Goal: Task Accomplishment & Management: Complete application form

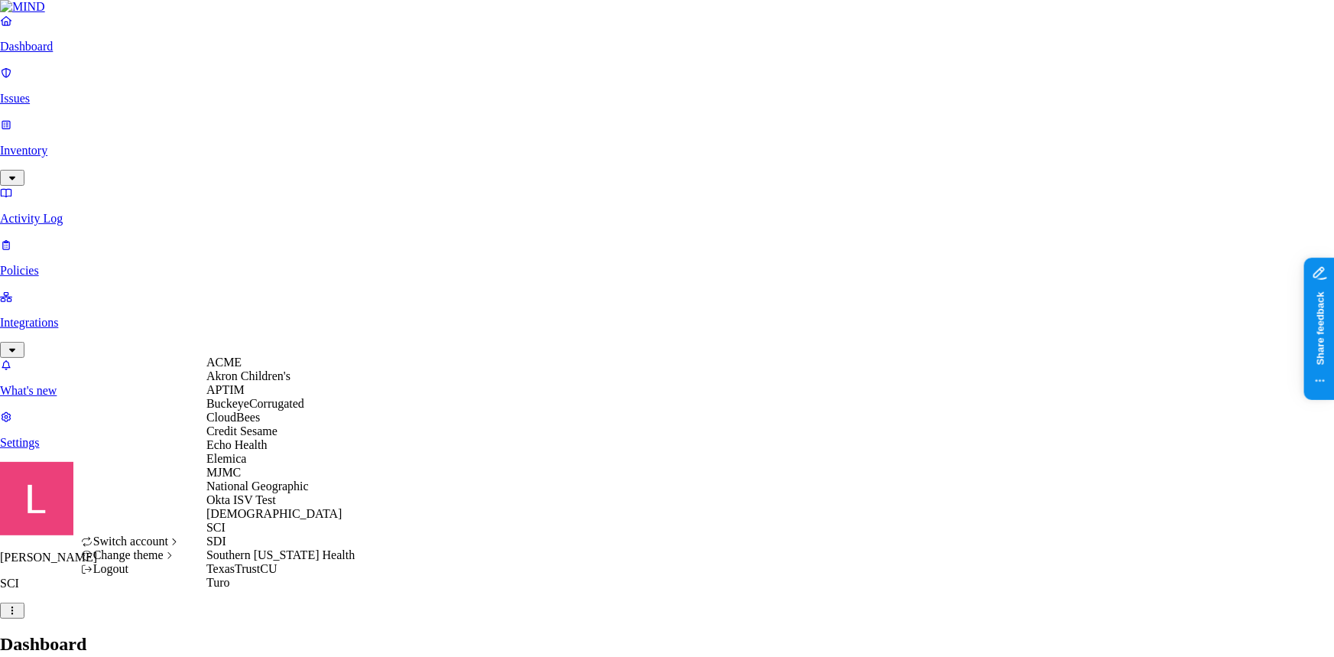
click at [255, 369] on div "ACME" at bounding box center [280, 362] width 148 height 14
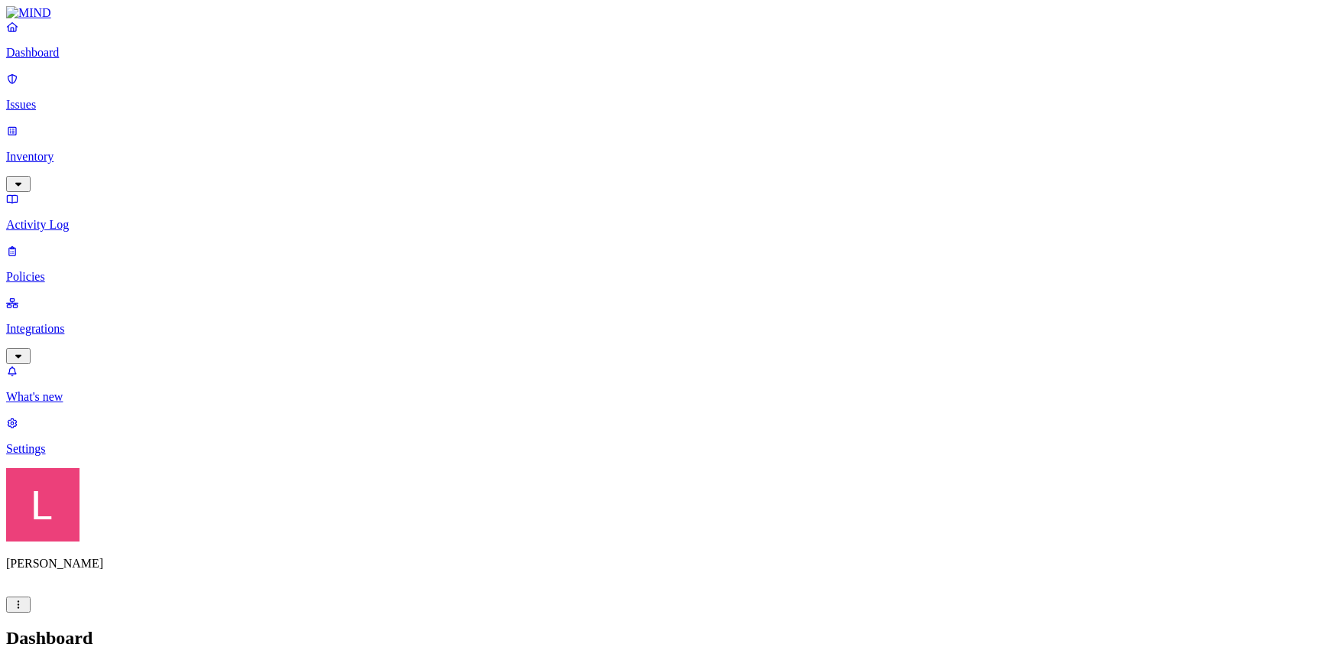
click at [123, 150] on p "Inventory" at bounding box center [667, 157] width 1322 height 14
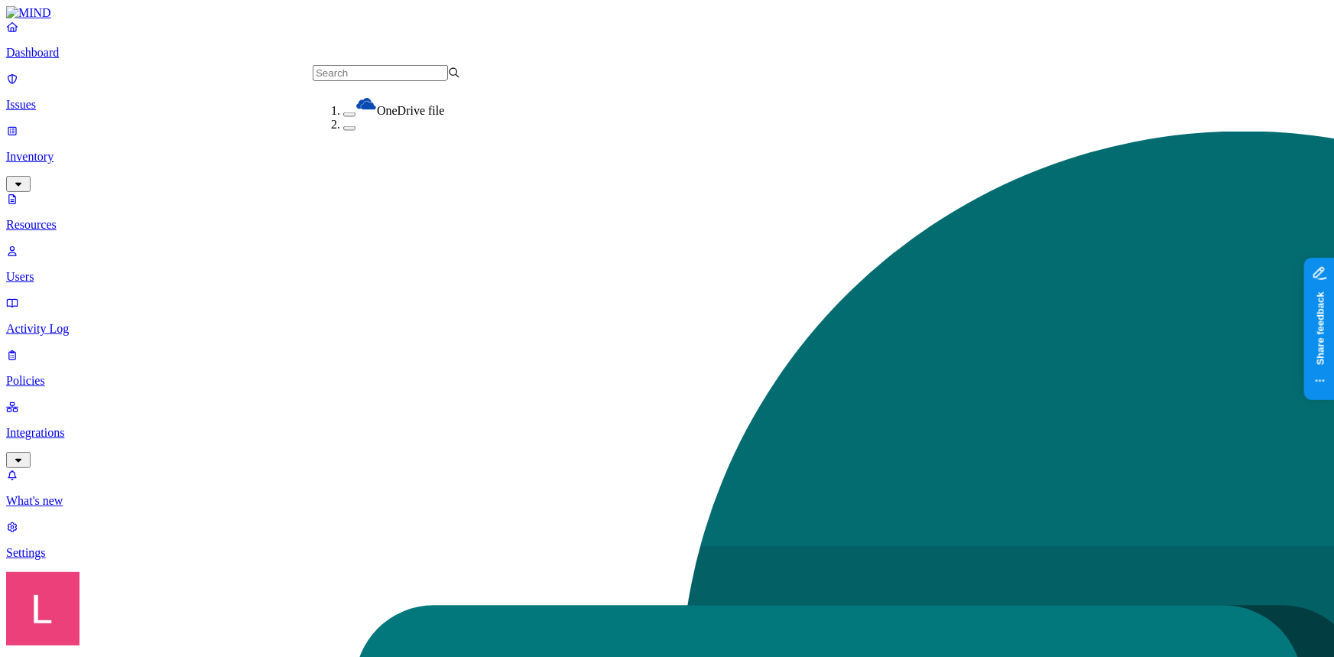
scroll to position [138, 0]
click at [130, 417] on nav "Dashboard Issues Inventory Resources Users Activity Log Policies Integrations W…" at bounding box center [667, 290] width 1322 height 540
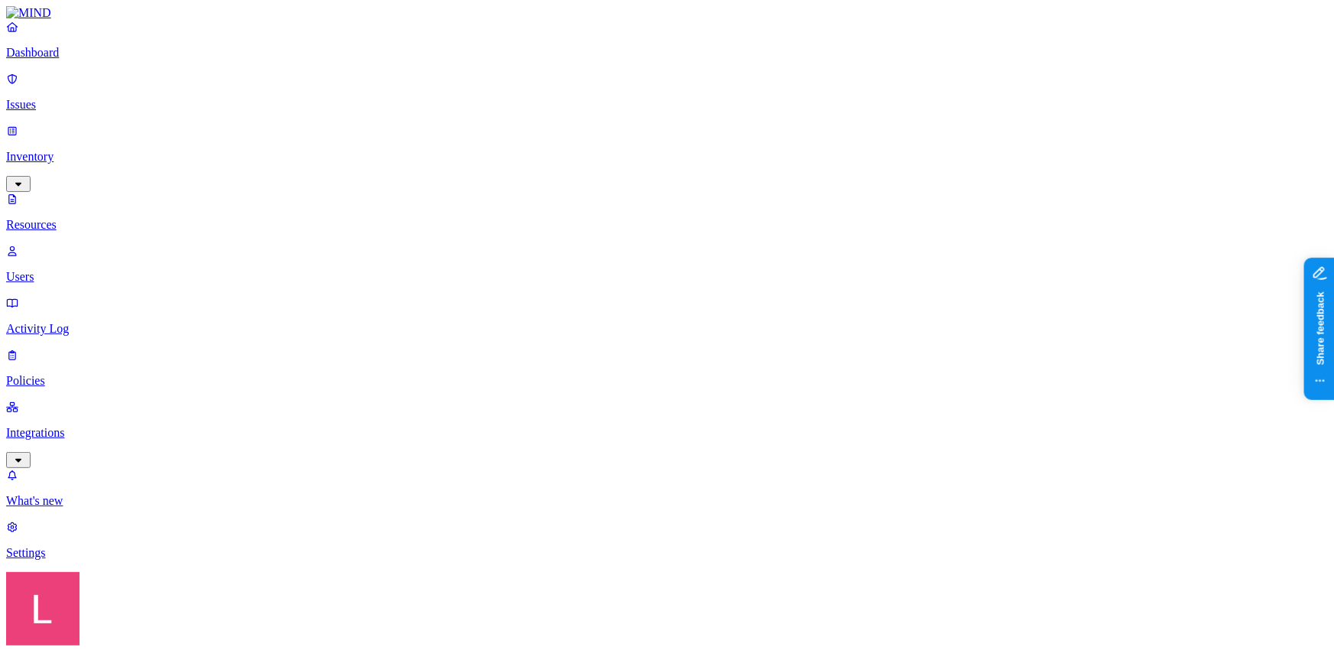
click at [146, 625] on div "Landen Brown ACME" at bounding box center [667, 650] width 1322 height 157
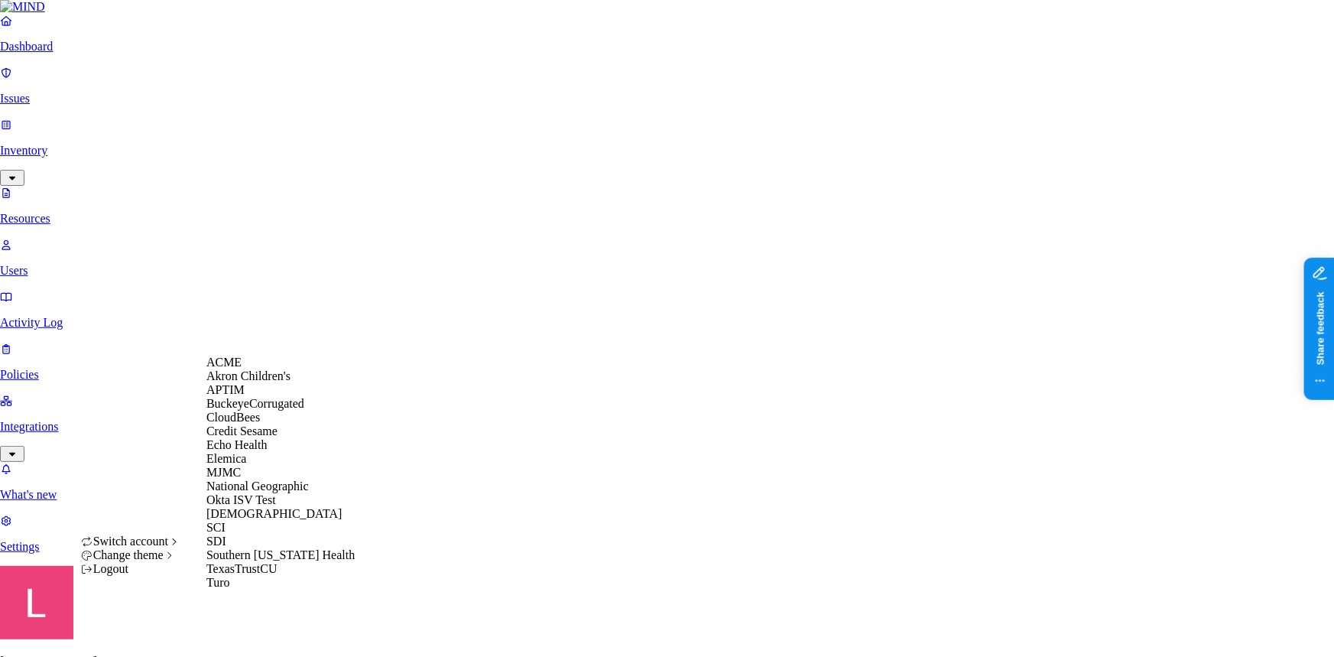
click at [271, 438] on div "Credit Sesame" at bounding box center [280, 431] width 148 height 14
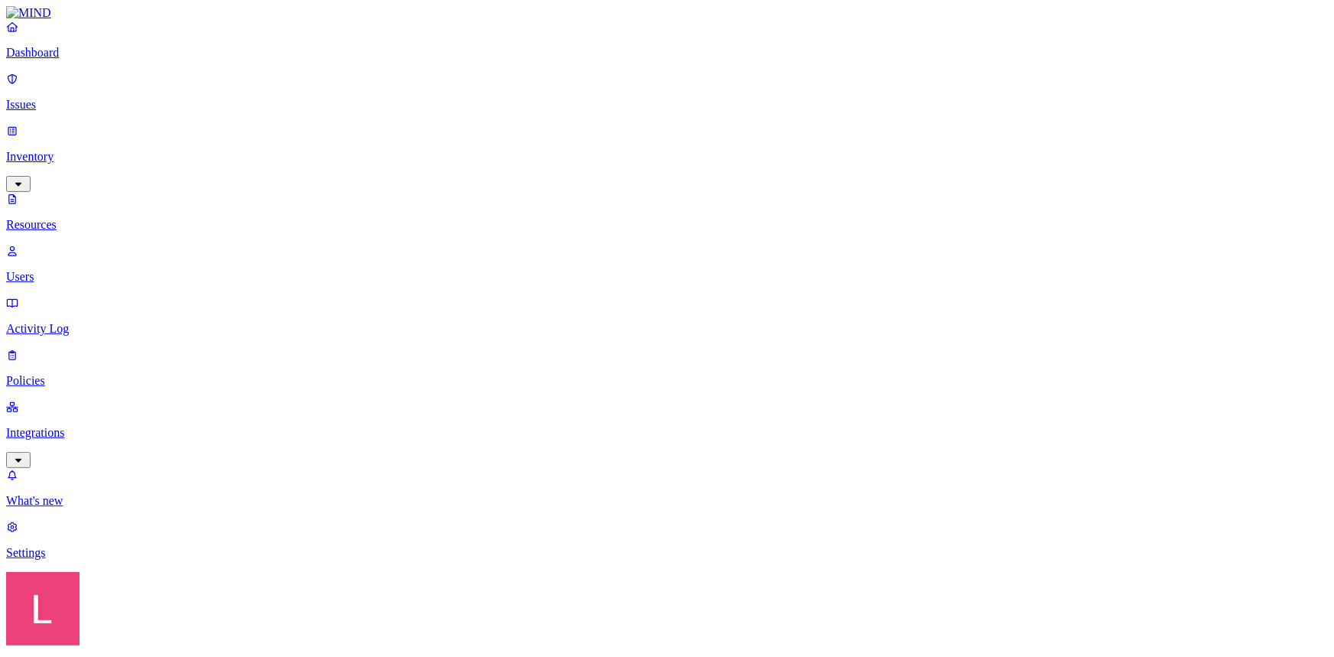
click at [83, 374] on p "Policies" at bounding box center [667, 381] width 1322 height 14
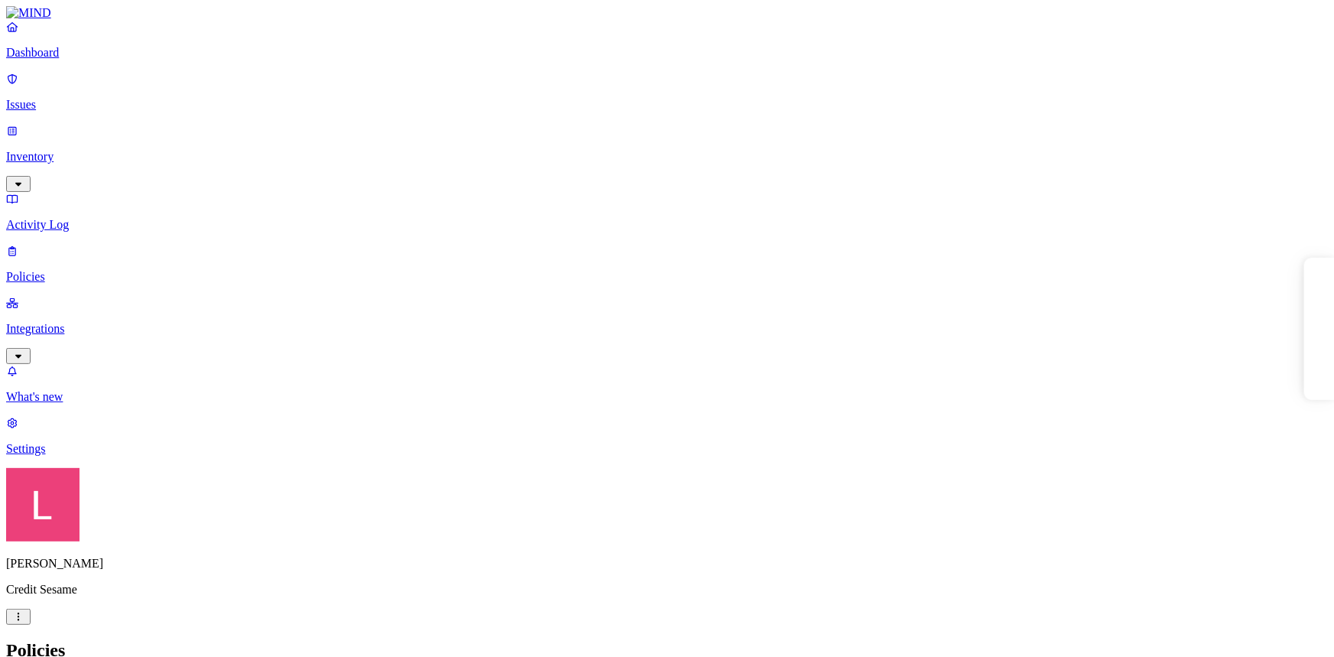
type input "Sensitive Data In Slack"
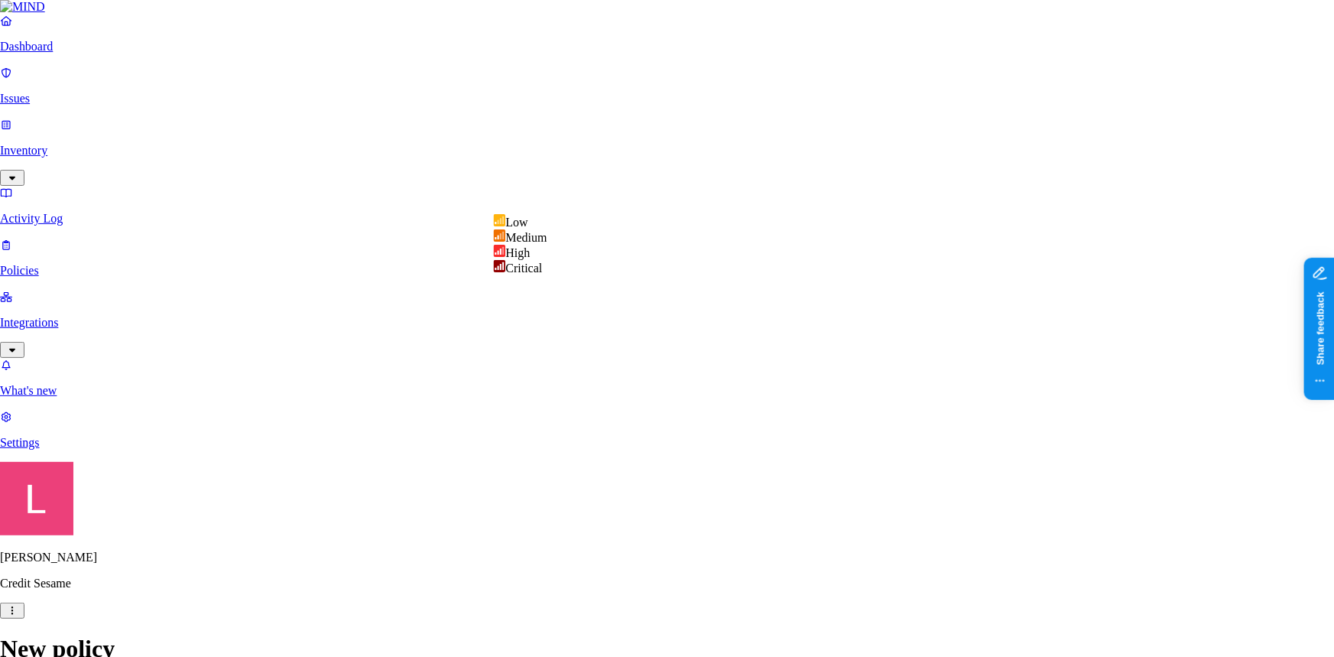
select select "2"
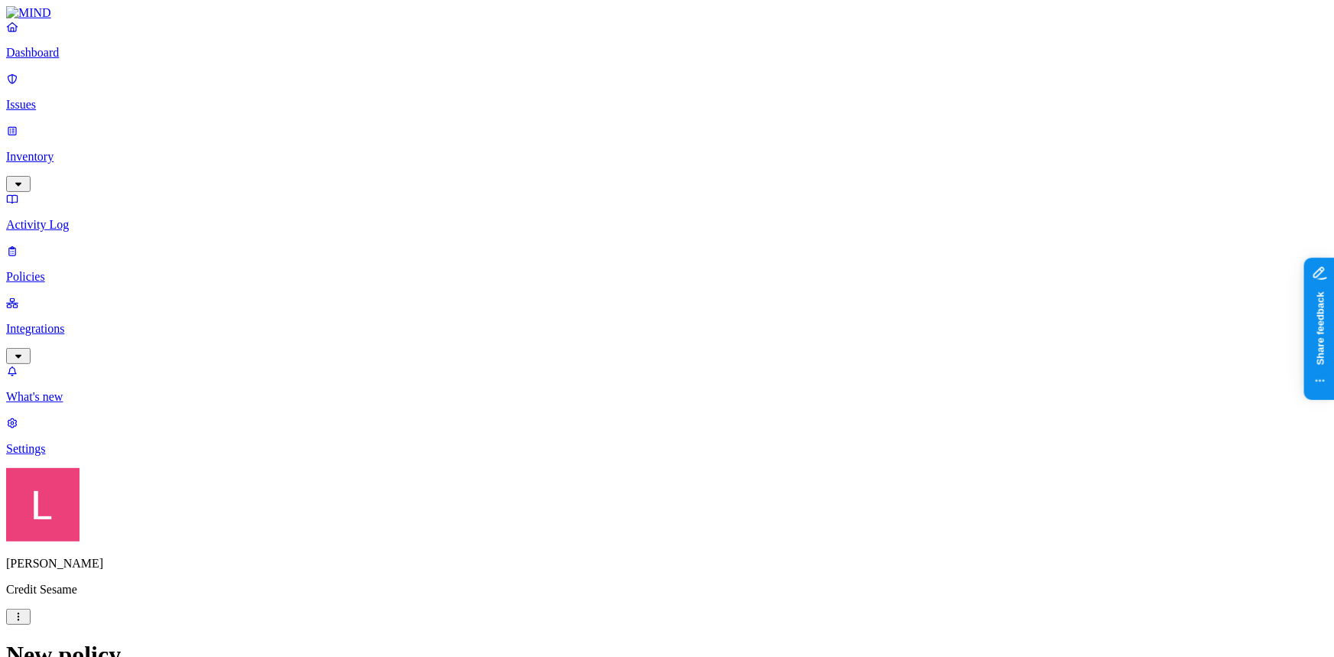
click at [607, 275] on label "Classification" at bounding box center [586, 268] width 67 height 13
click at [566, 307] on button "button" at bounding box center [559, 305] width 12 height 5
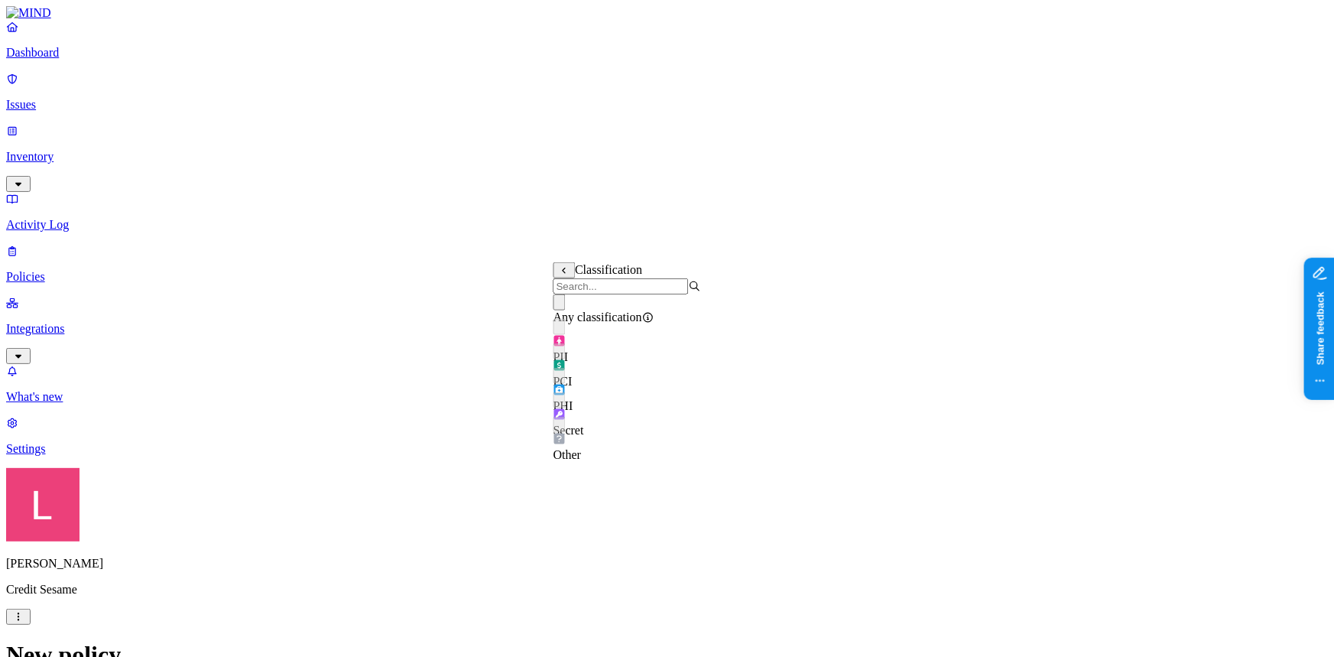
click at [583, 407] on label "Application type" at bounding box center [582, 404] width 58 height 27
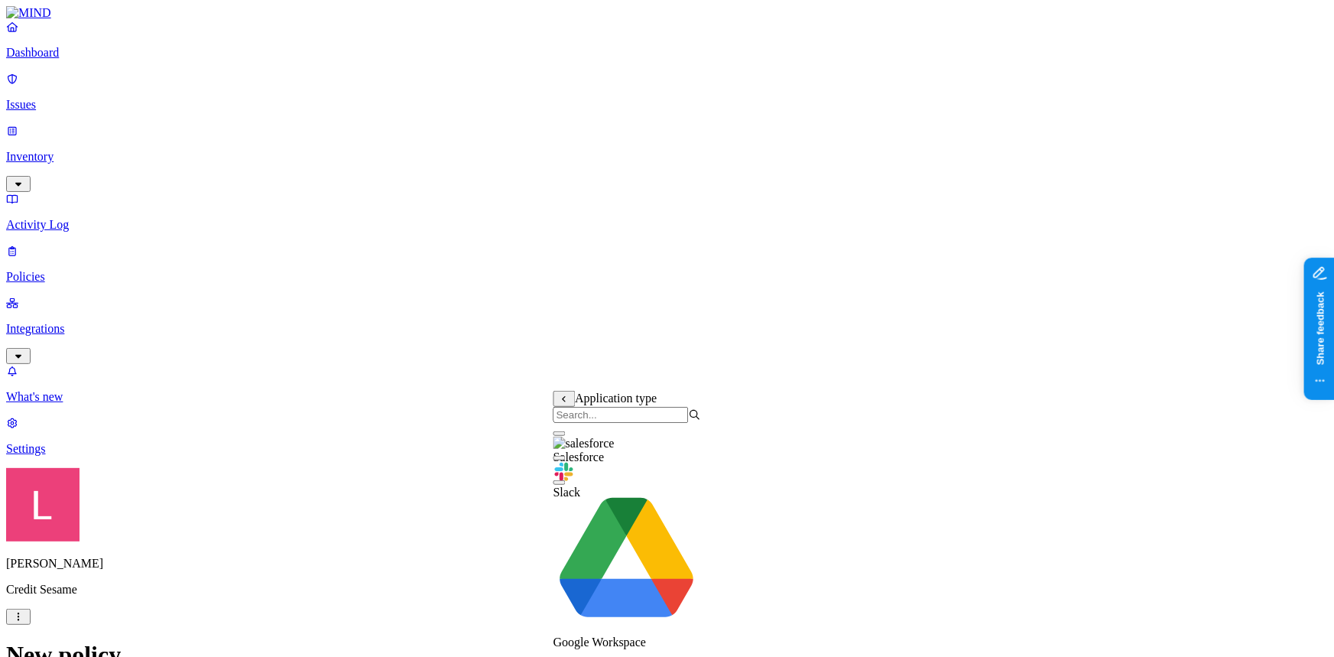
click at [576, 475] on div "Slack" at bounding box center [627, 473] width 148 height 52
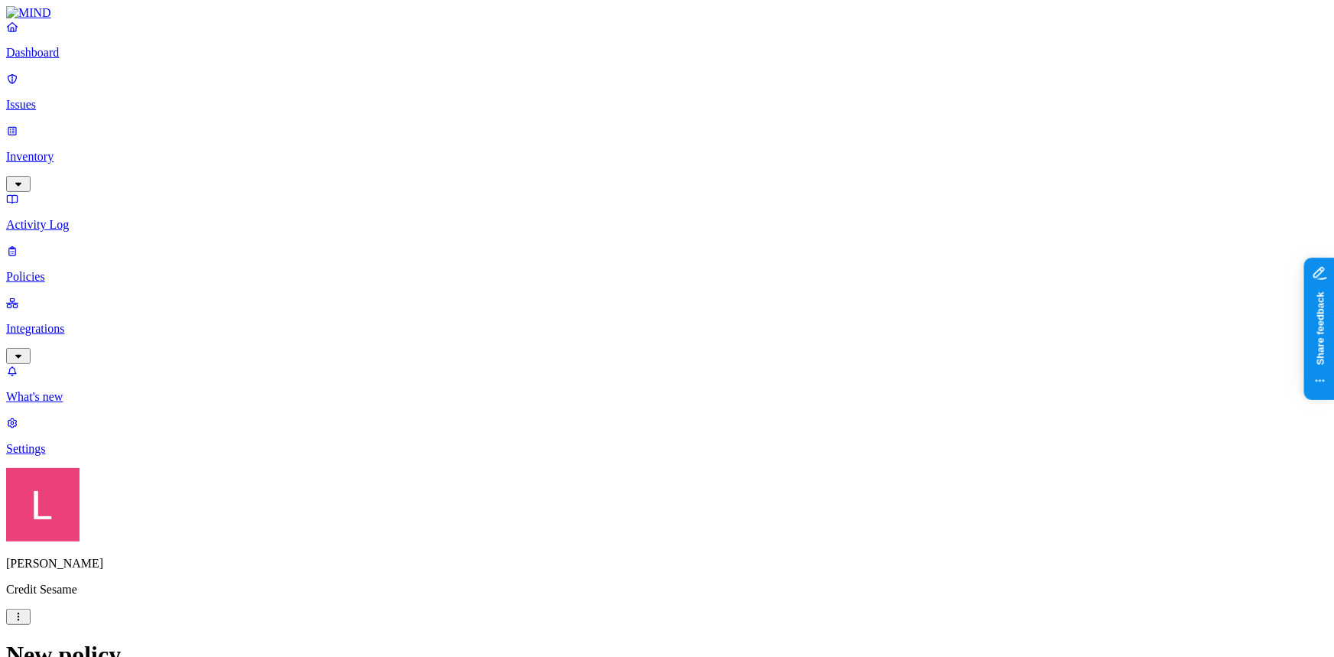
click at [58, 60] on p "Dashboard" at bounding box center [667, 53] width 1322 height 14
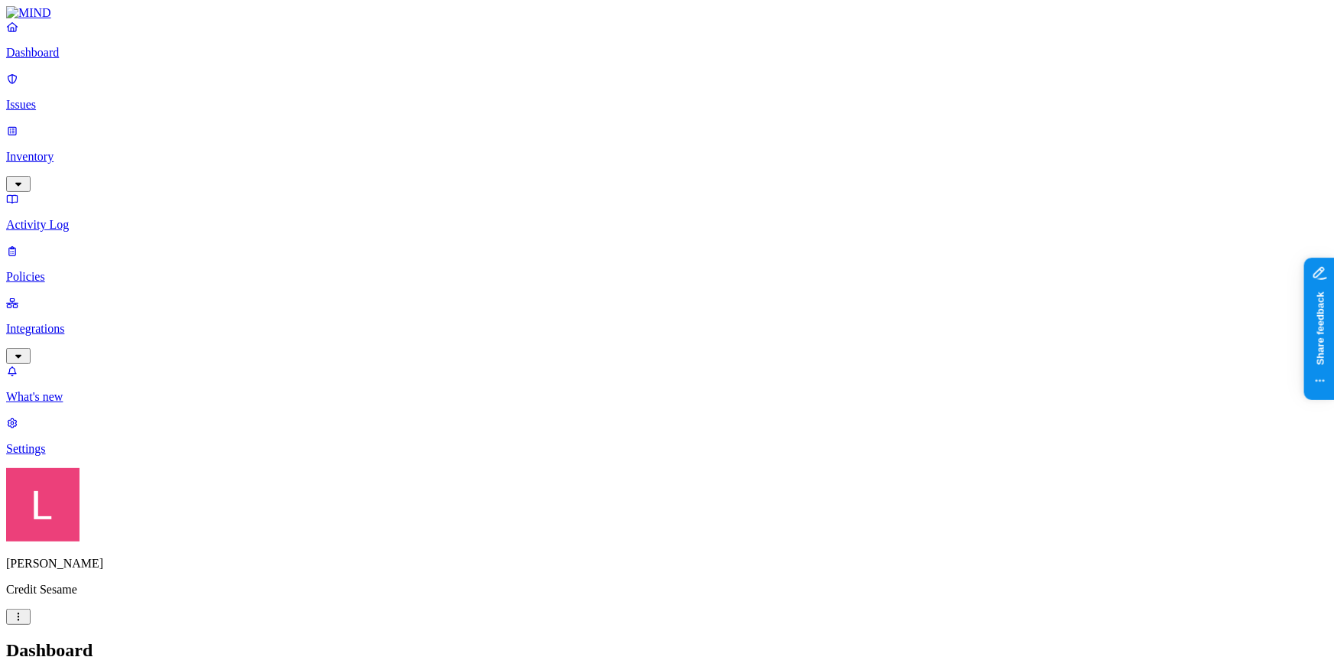
click at [93, 270] on p "Policies" at bounding box center [667, 277] width 1322 height 14
click at [102, 150] on p "Inventory" at bounding box center [667, 157] width 1322 height 14
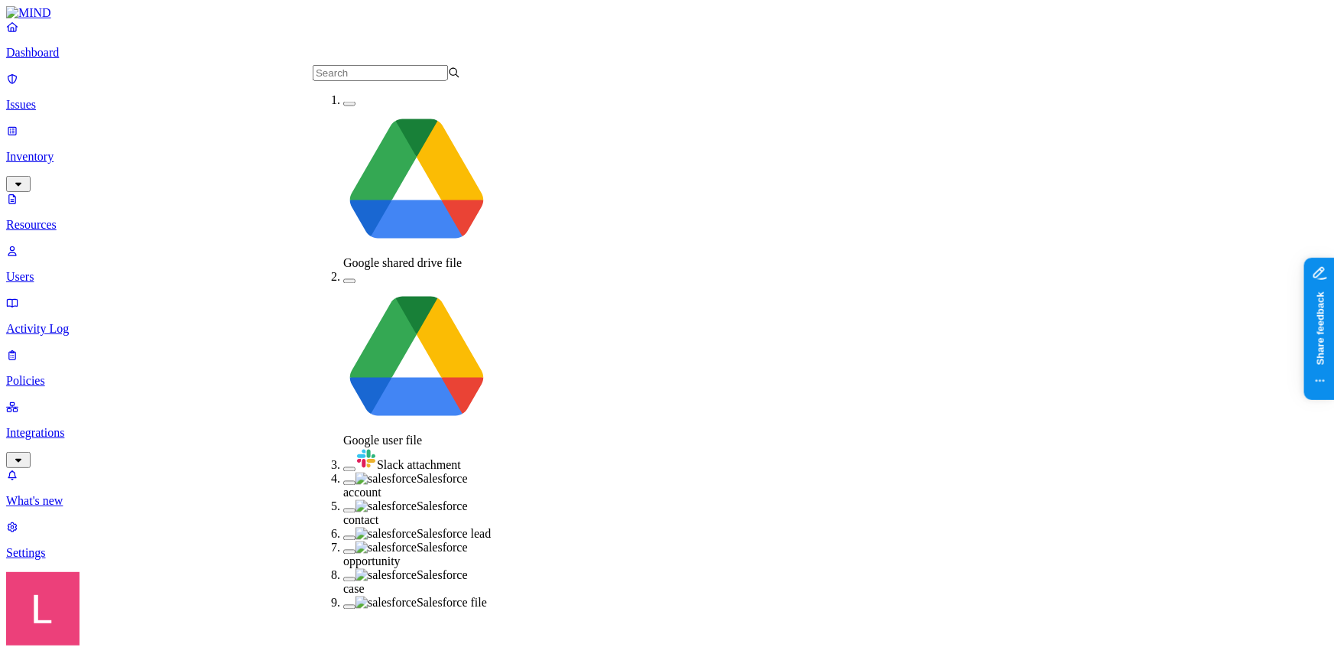
click at [343, 467] on button "button" at bounding box center [349, 469] width 12 height 5
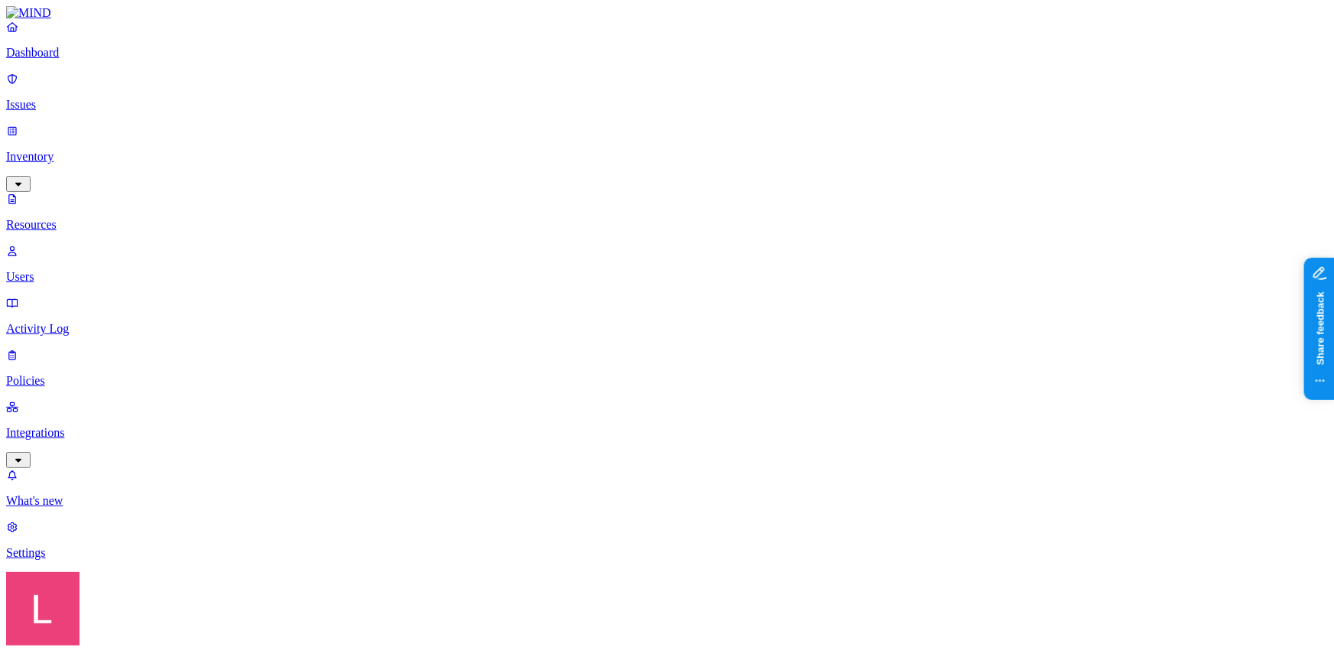
click at [90, 60] on p "Dashboard" at bounding box center [667, 53] width 1322 height 14
